Goal: Information Seeking & Learning: Learn about a topic

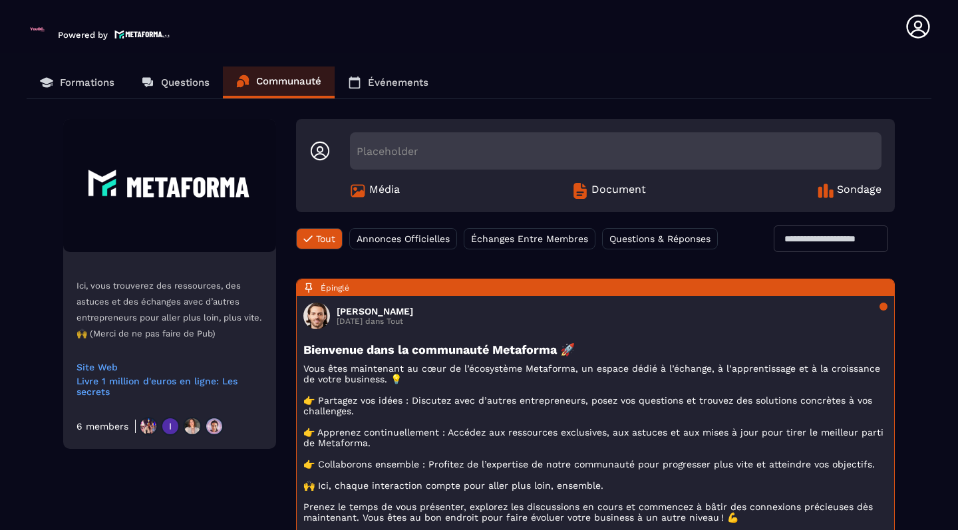
click at [99, 84] on p "Formations" at bounding box center [87, 82] width 55 height 12
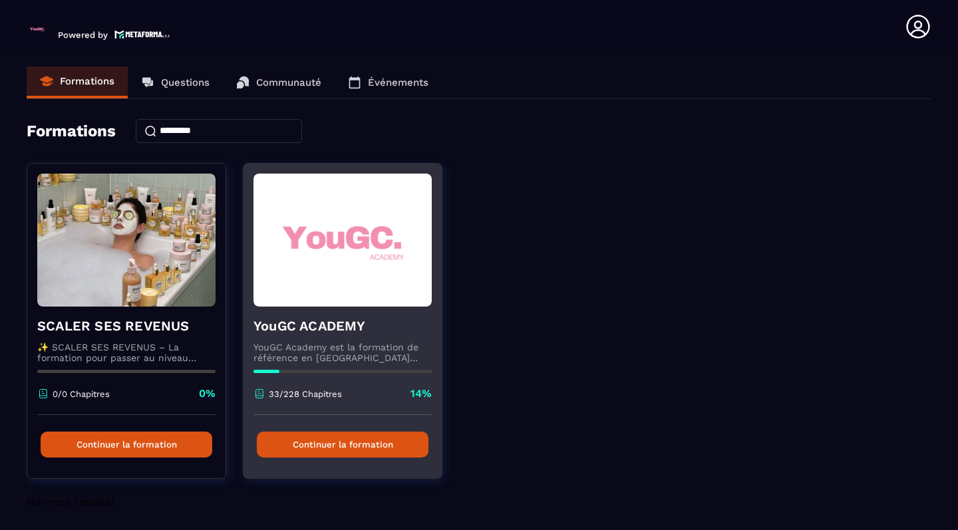
click at [305, 267] on img at bounding box center [342, 240] width 178 height 133
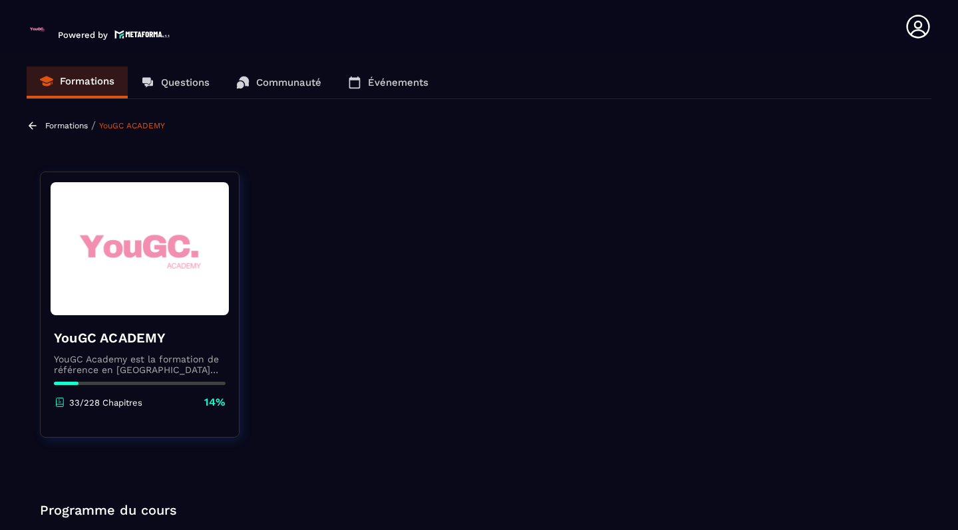
click at [172, 277] on img at bounding box center [140, 248] width 178 height 133
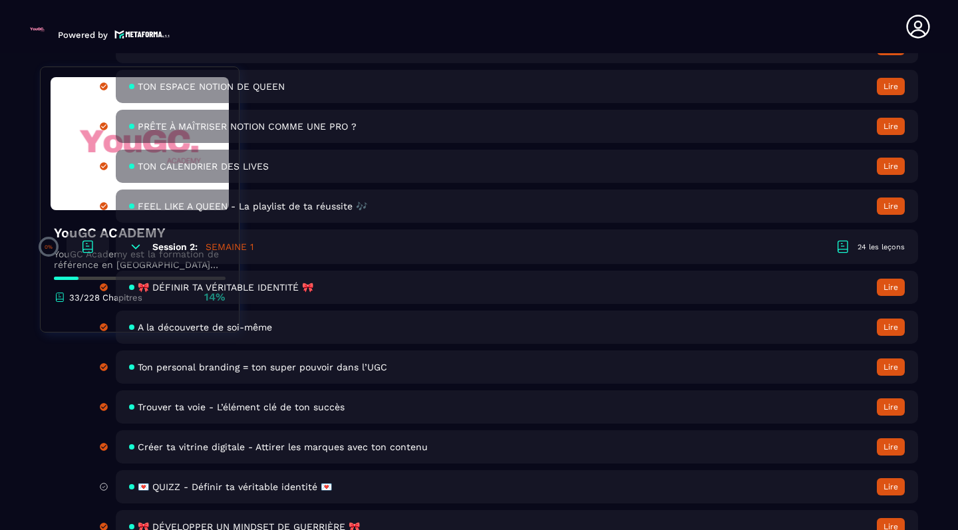
scroll to position [746, 0]
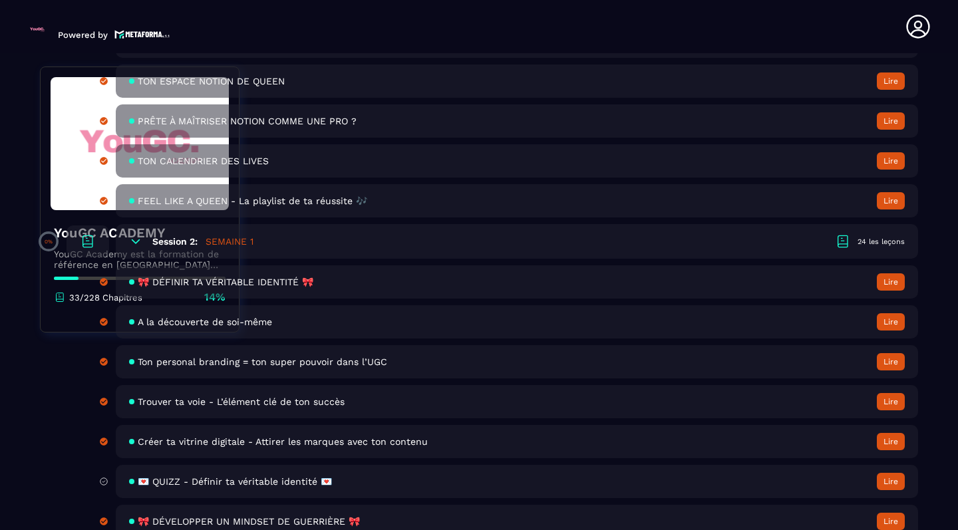
click at [256, 281] on span "🎀 DÉFINIR TA VÉRITABLE IDENTITÉ 🎀" at bounding box center [226, 282] width 176 height 11
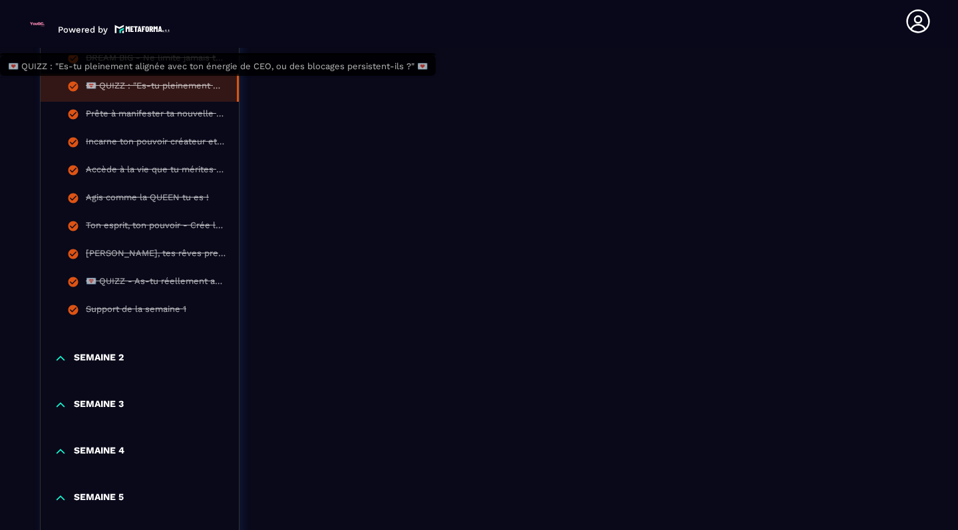
scroll to position [863, 0]
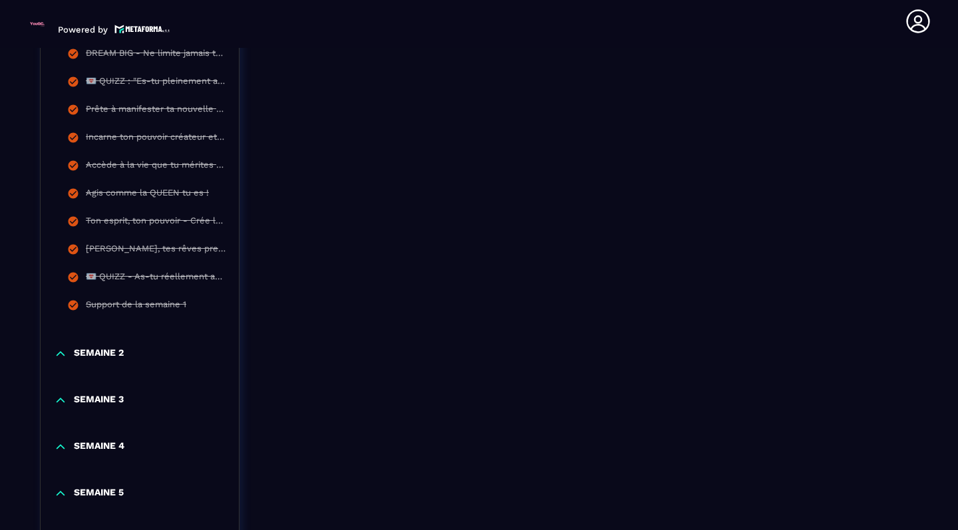
click at [111, 353] on p "SEMAINE 2" at bounding box center [99, 353] width 50 height 13
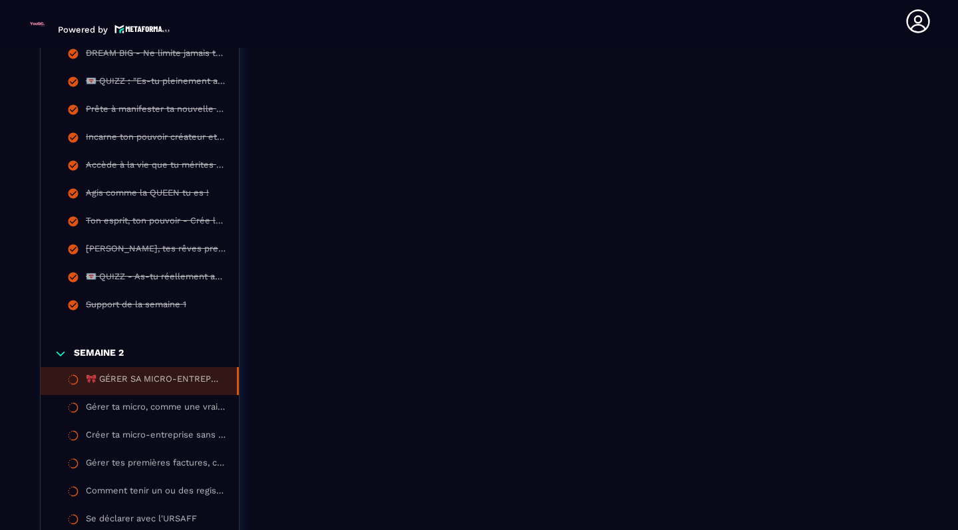
click at [92, 385] on div "🎀 GÉRER SA MICRO-ENTREPRISE COMME UNE CEO 🎀" at bounding box center [155, 381] width 138 height 15
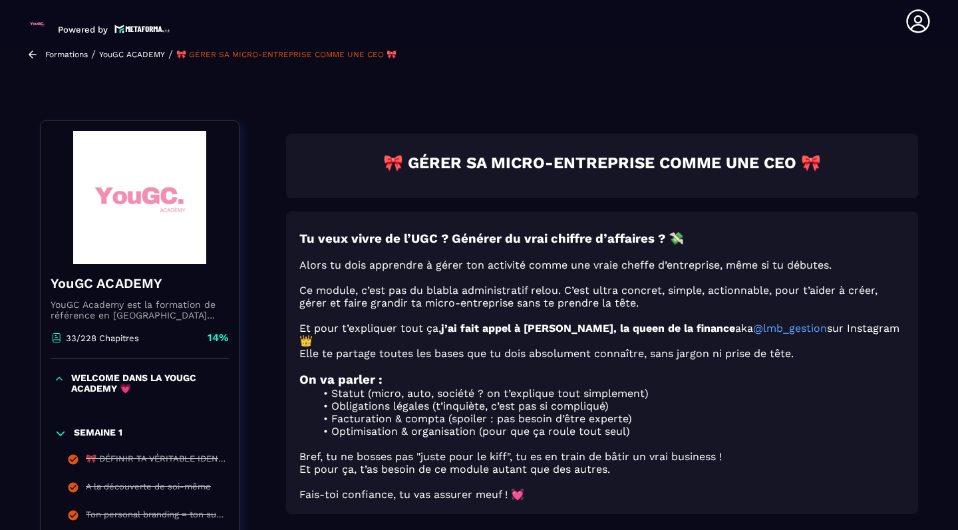
scroll to position [129, 0]
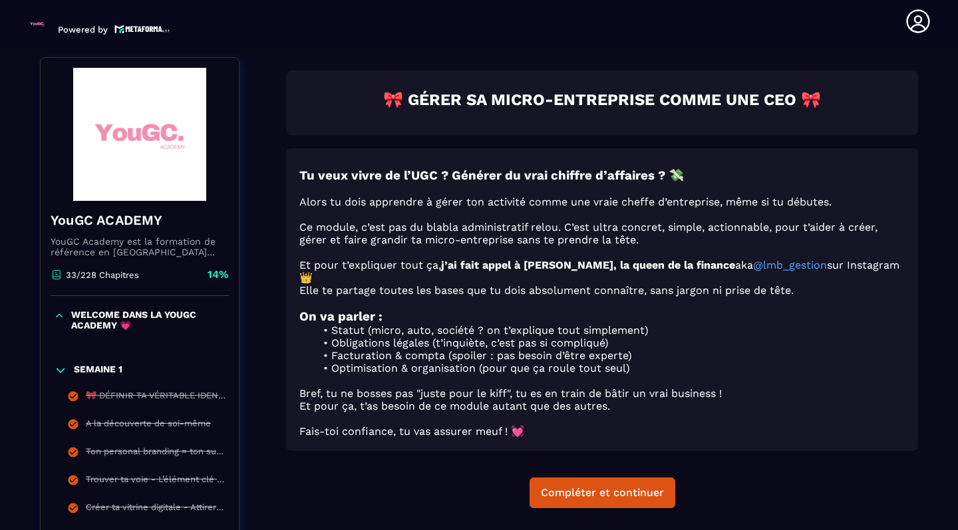
click at [62, 373] on icon at bounding box center [60, 370] width 13 height 13
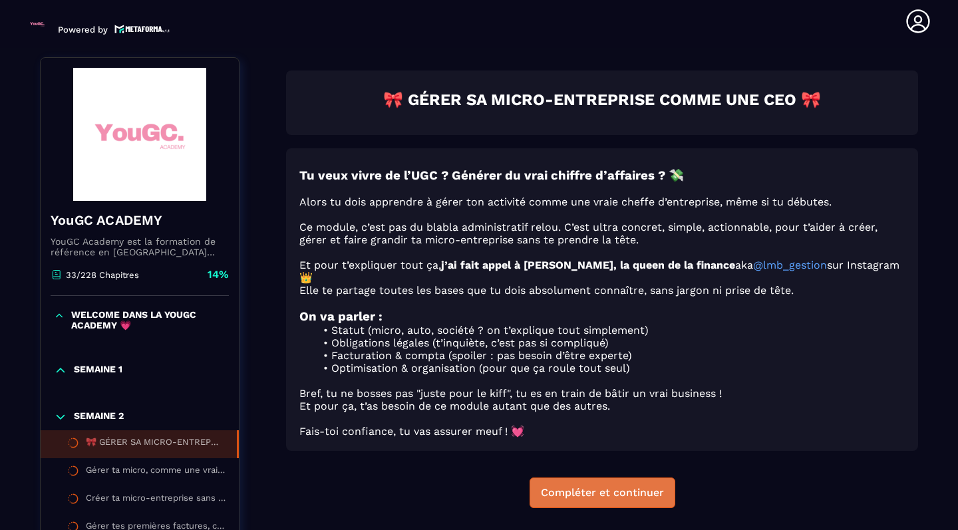
click at [577, 494] on div "Compléter et continuer" at bounding box center [602, 492] width 123 height 13
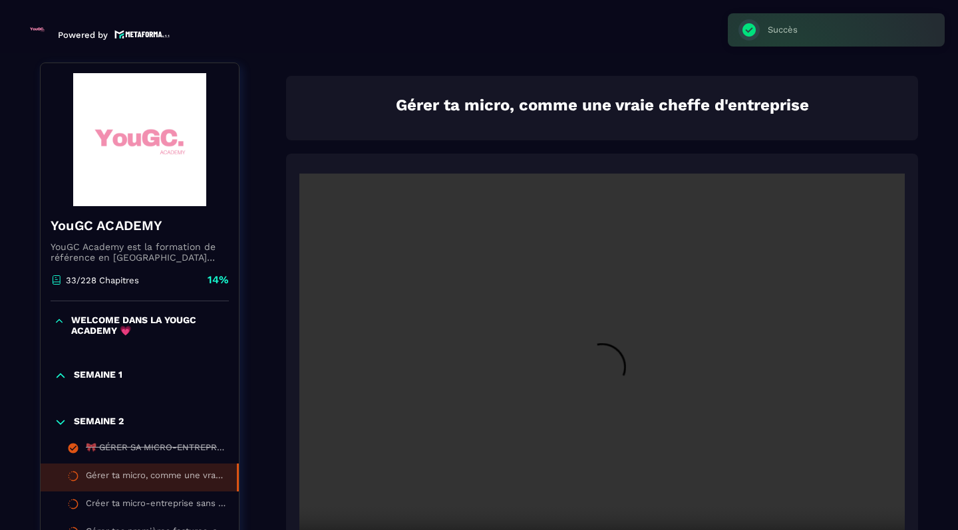
scroll to position [138, 0]
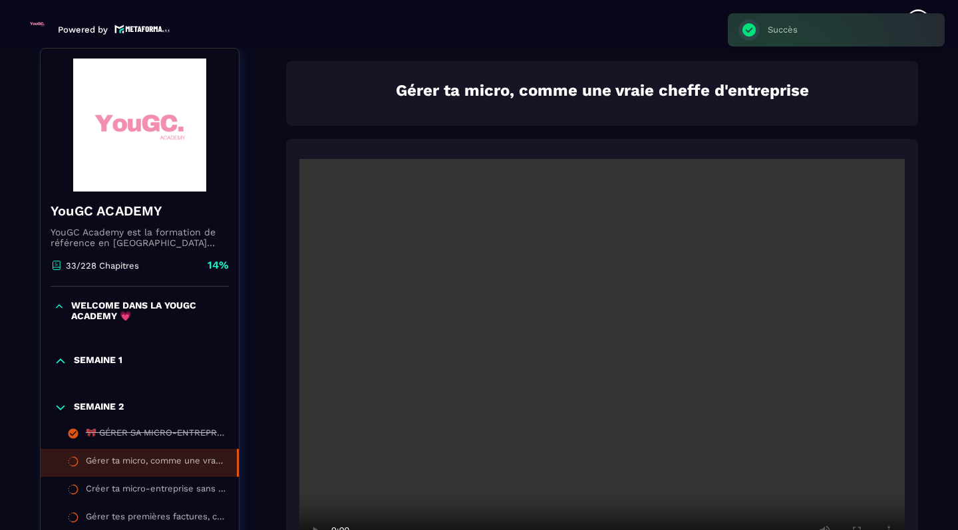
click at [613, 362] on video at bounding box center [601, 361] width 605 height 404
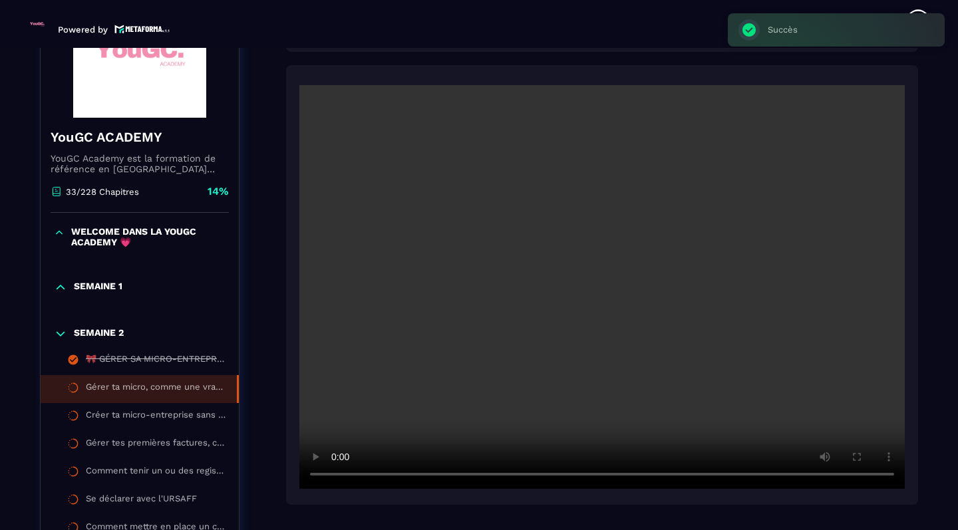
scroll to position [220, 0]
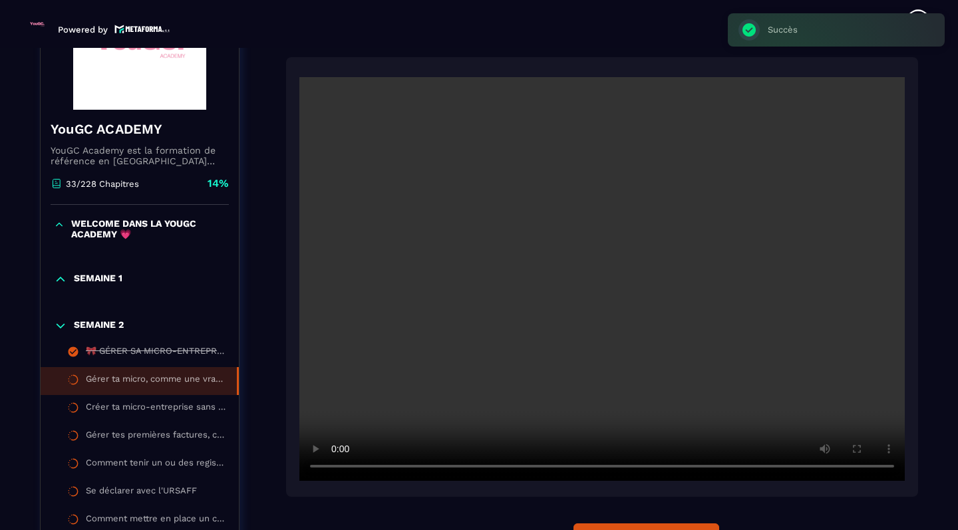
click at [889, 470] on video at bounding box center [601, 279] width 605 height 404
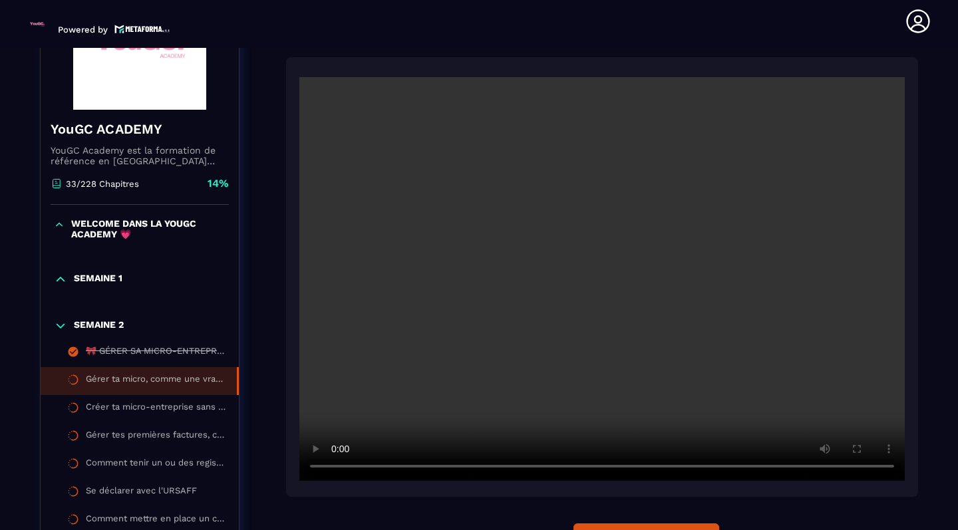
click at [887, 469] on video at bounding box center [601, 279] width 605 height 404
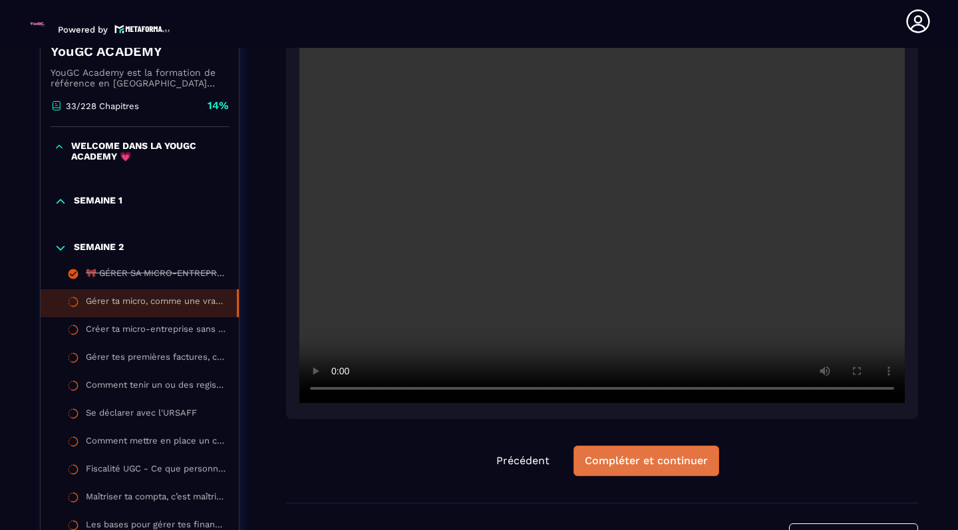
scroll to position [307, 0]
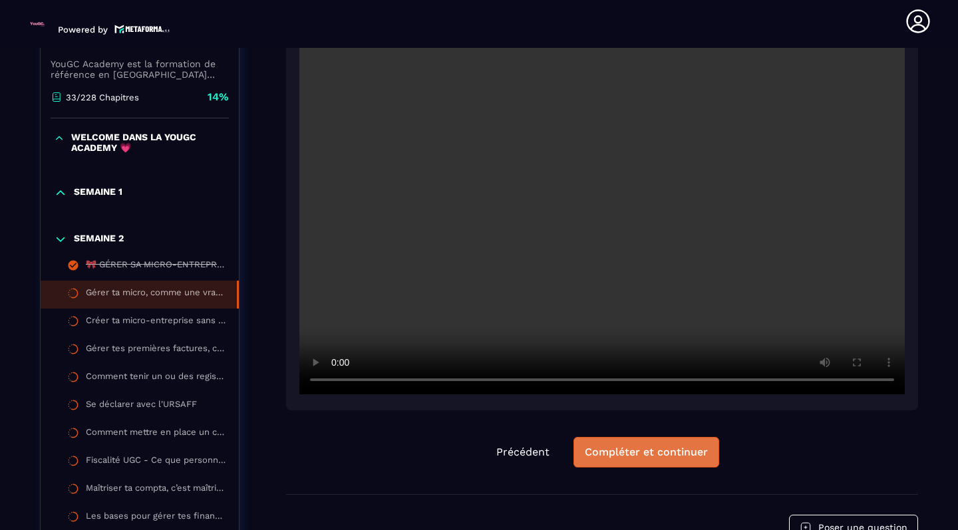
click at [671, 454] on div "Compléter et continuer" at bounding box center [646, 452] width 123 height 13
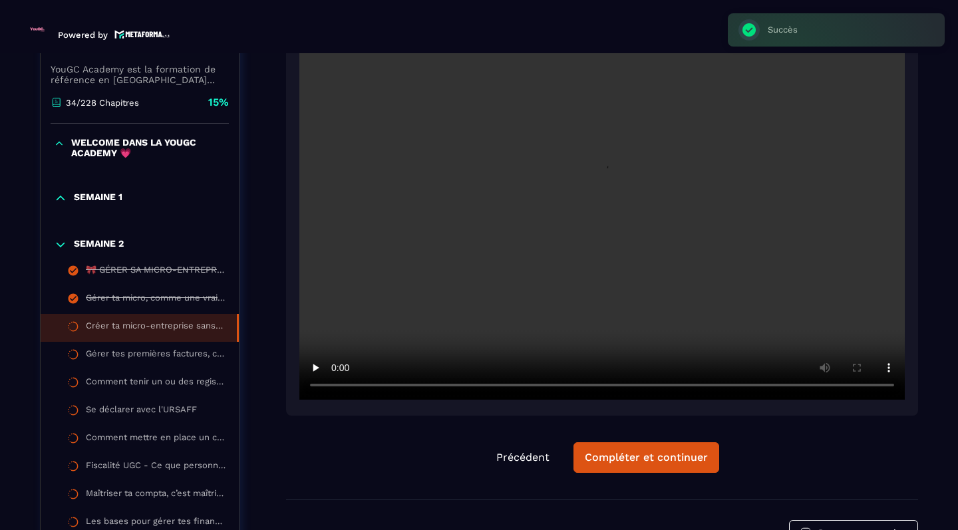
scroll to position [5, 0]
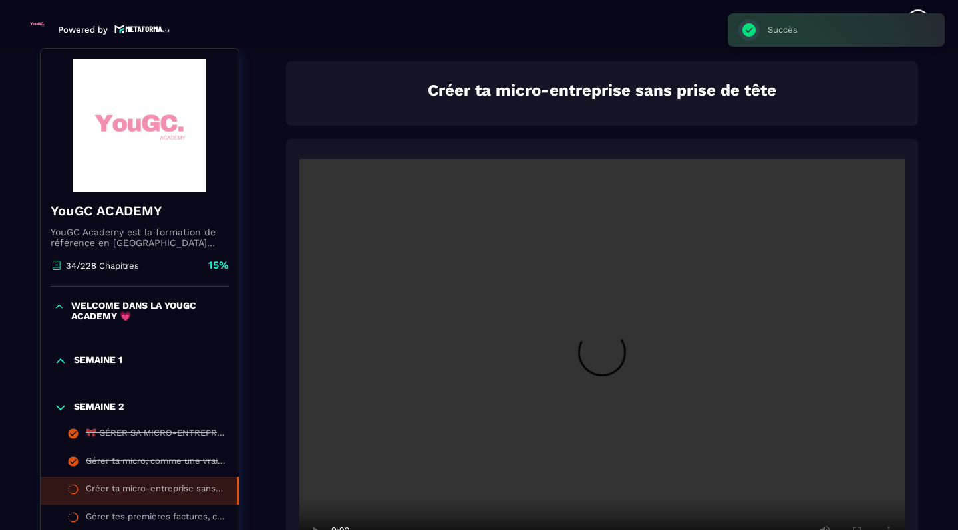
click at [604, 361] on video at bounding box center [601, 361] width 605 height 404
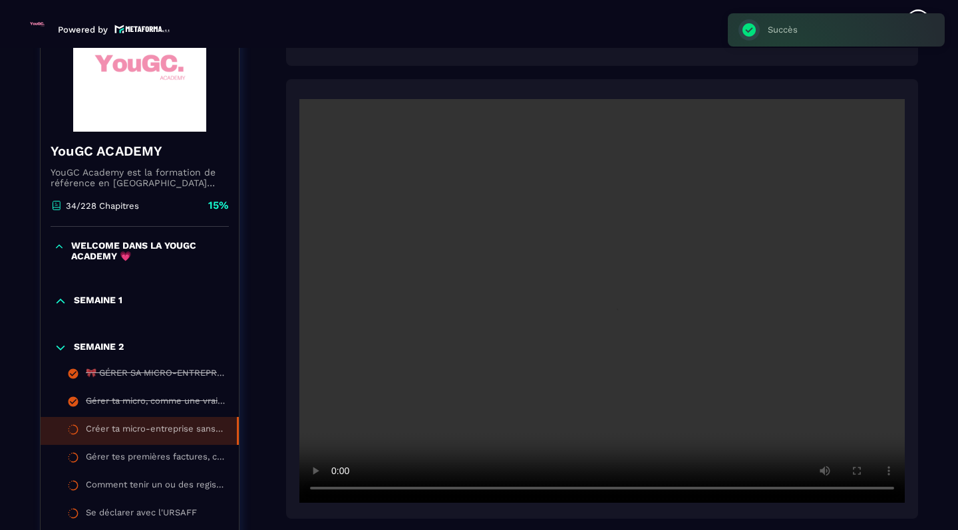
scroll to position [229, 0]
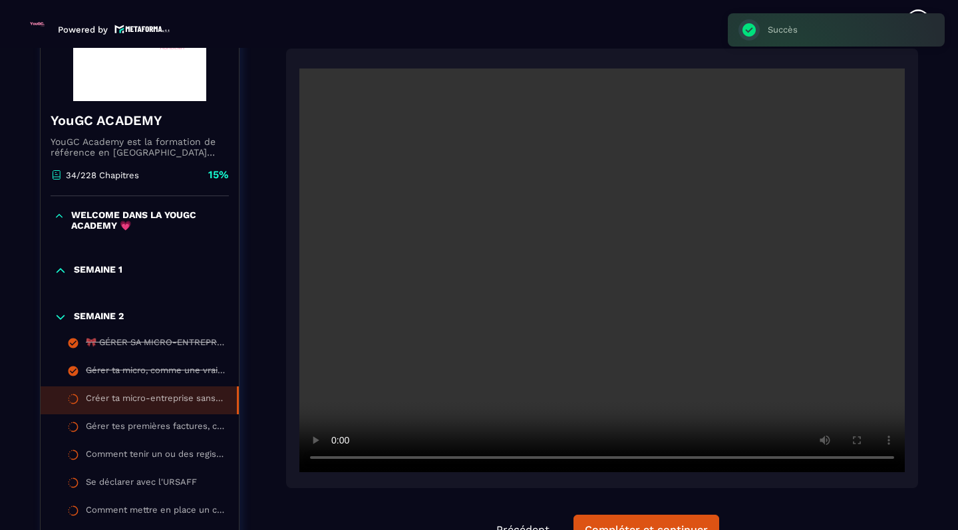
click at [875, 456] on video at bounding box center [601, 271] width 605 height 404
click at [882, 456] on video at bounding box center [601, 271] width 605 height 404
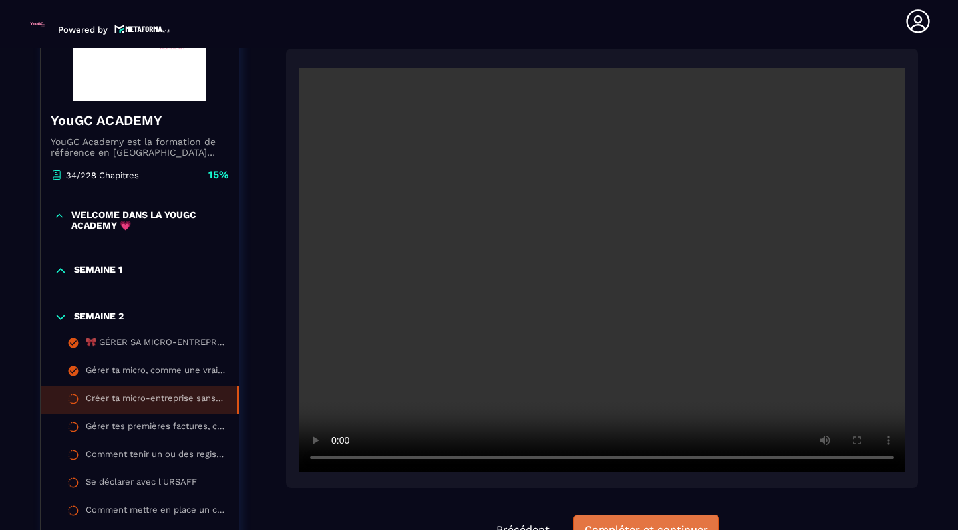
click at [679, 523] on button "Compléter et continuer" at bounding box center [646, 530] width 146 height 31
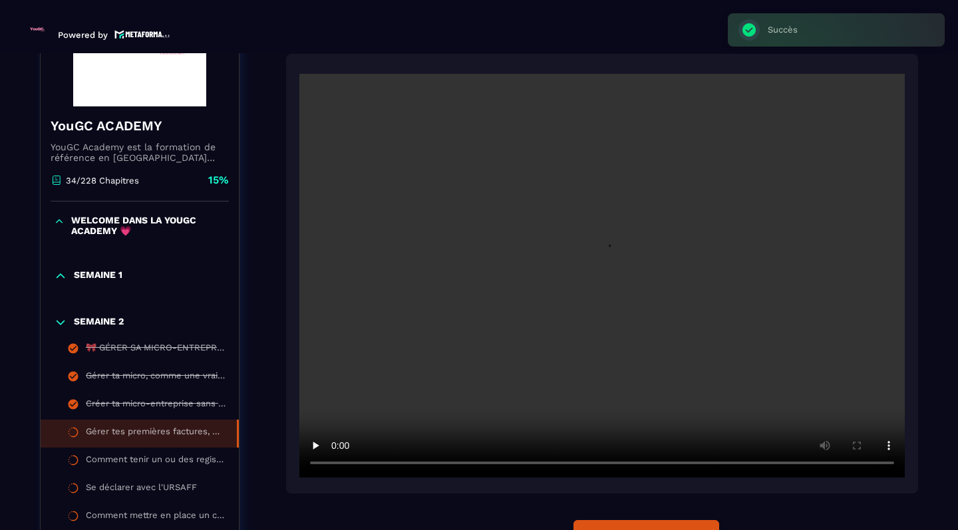
scroll to position [5, 0]
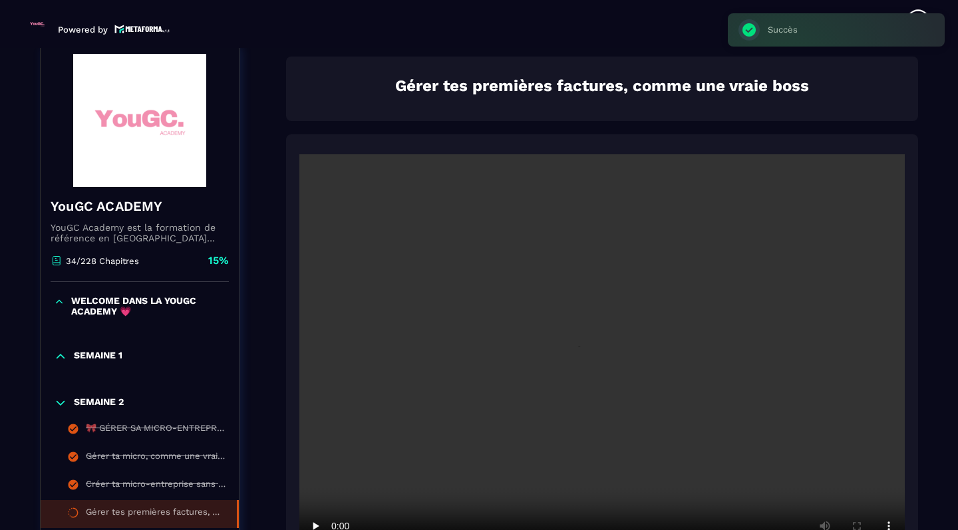
click at [612, 257] on video at bounding box center [601, 356] width 605 height 404
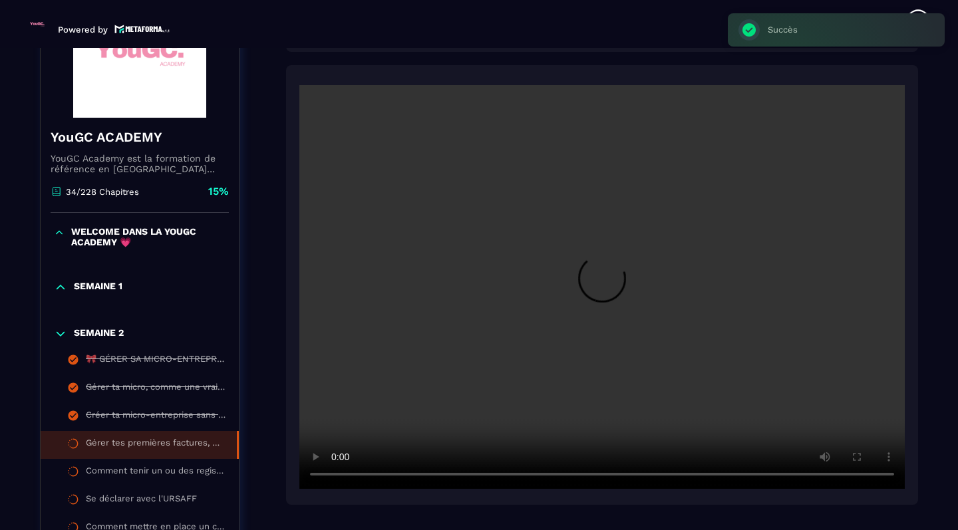
scroll to position [214, 0]
click at [880, 474] on video at bounding box center [601, 286] width 605 height 404
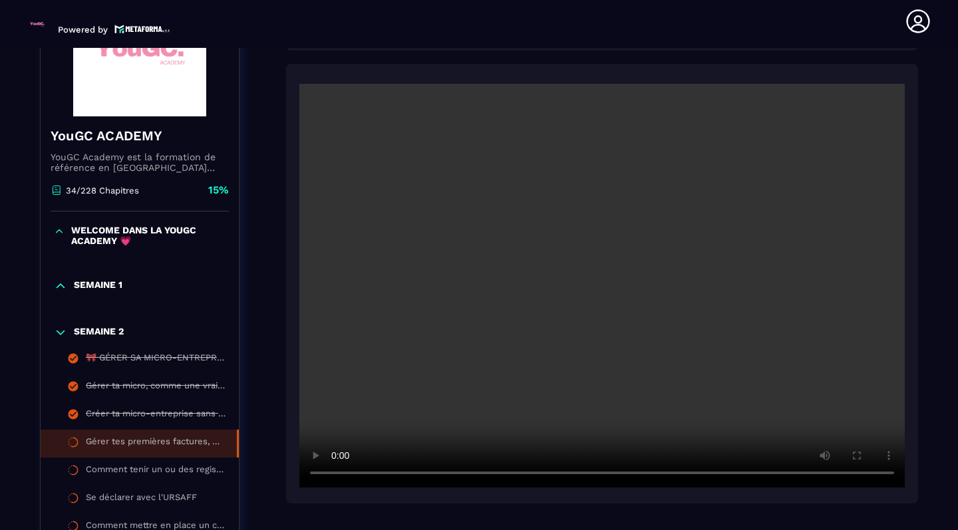
click at [577, 475] on video at bounding box center [601, 286] width 605 height 404
click at [662, 472] on video at bounding box center [601, 286] width 605 height 404
click at [702, 286] on video at bounding box center [601, 286] width 605 height 404
